Goal: Transaction & Acquisition: Purchase product/service

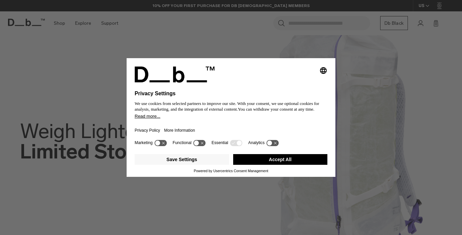
click at [251, 161] on button "Accept All" at bounding box center [280, 159] width 95 height 11
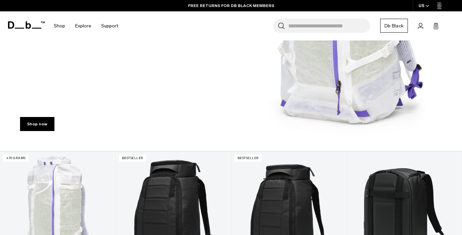
scroll to position [2, 0]
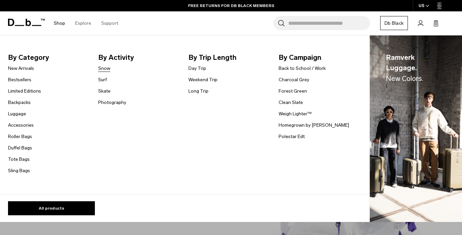
click at [105, 68] on link "Snow" at bounding box center [104, 68] width 12 height 7
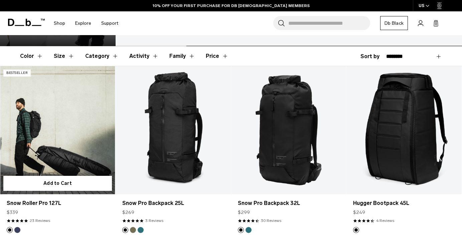
scroll to position [97, 0]
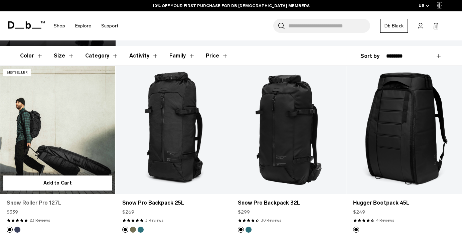
click at [42, 202] on link "Snow Roller Pro 127L" at bounding box center [58, 203] width 102 height 8
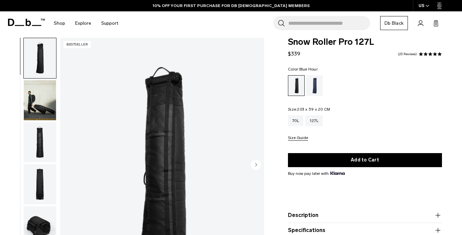
click at [316, 83] on div "Blue Hour" at bounding box center [314, 85] width 17 height 21
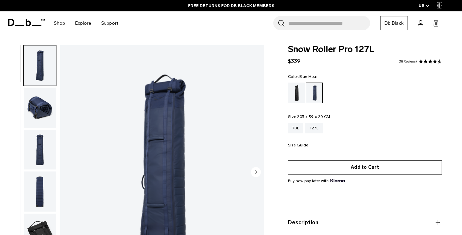
click at [353, 168] on button "Add to Cart" at bounding box center [365, 167] width 154 height 14
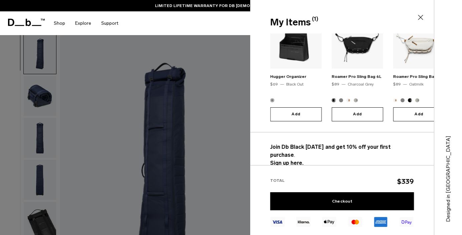
scroll to position [111, 0]
